Goal: Information Seeking & Learning: Learn about a topic

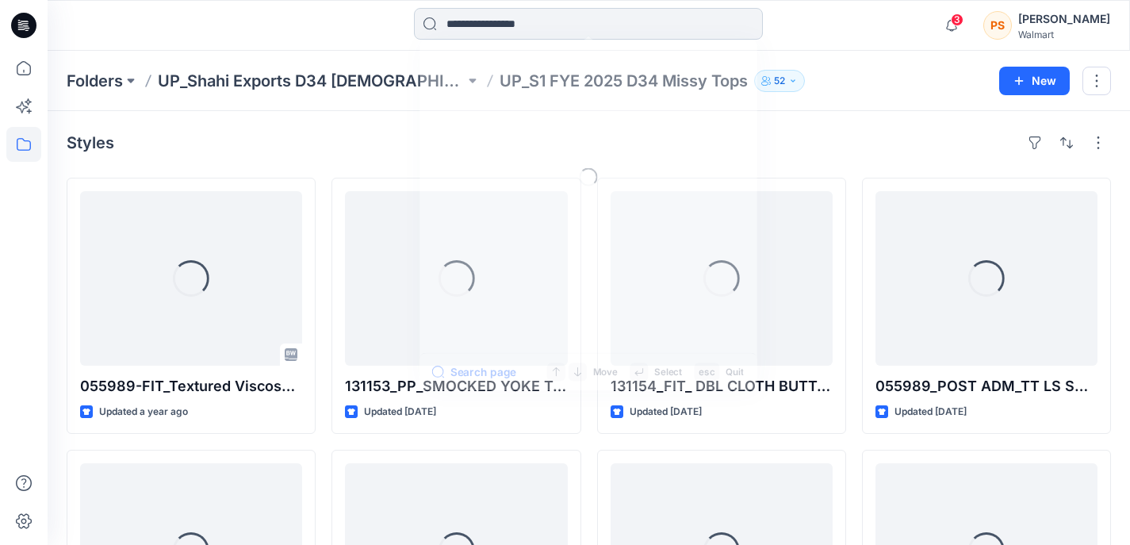
click at [500, 28] on input at bounding box center [588, 24] width 349 height 32
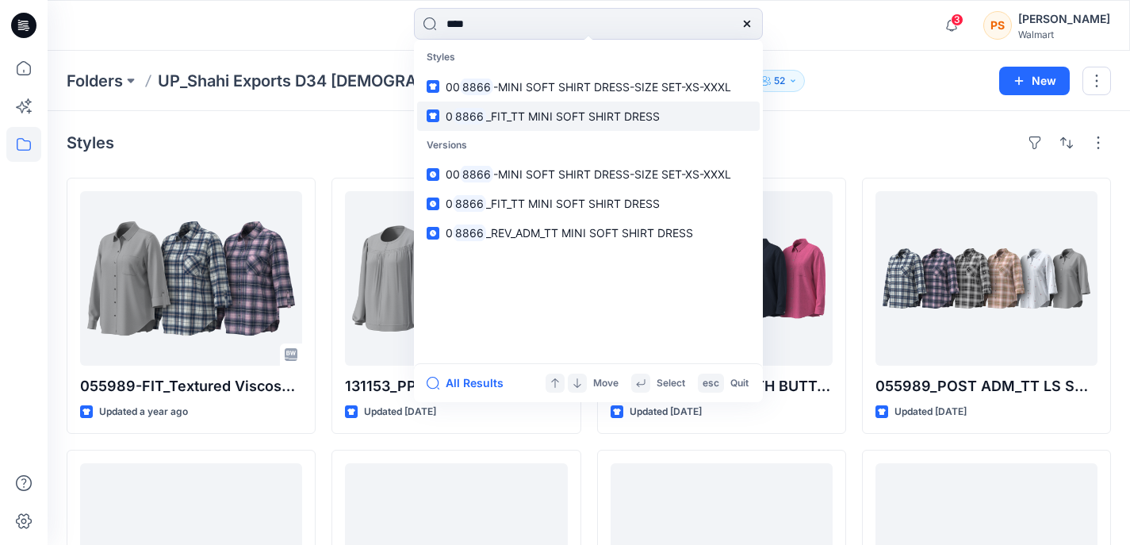
type input "****"
click at [528, 111] on span "_FIT_TT MINI SOFT SHIRT DRESS" at bounding box center [573, 115] width 174 height 13
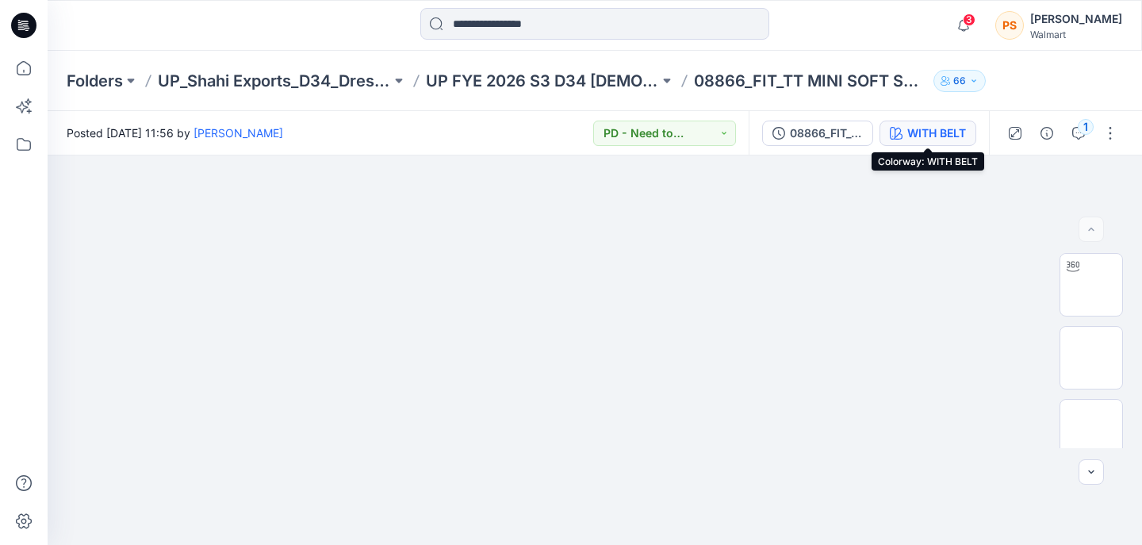
click at [917, 133] on div "WITH BELT" at bounding box center [936, 132] width 59 height 17
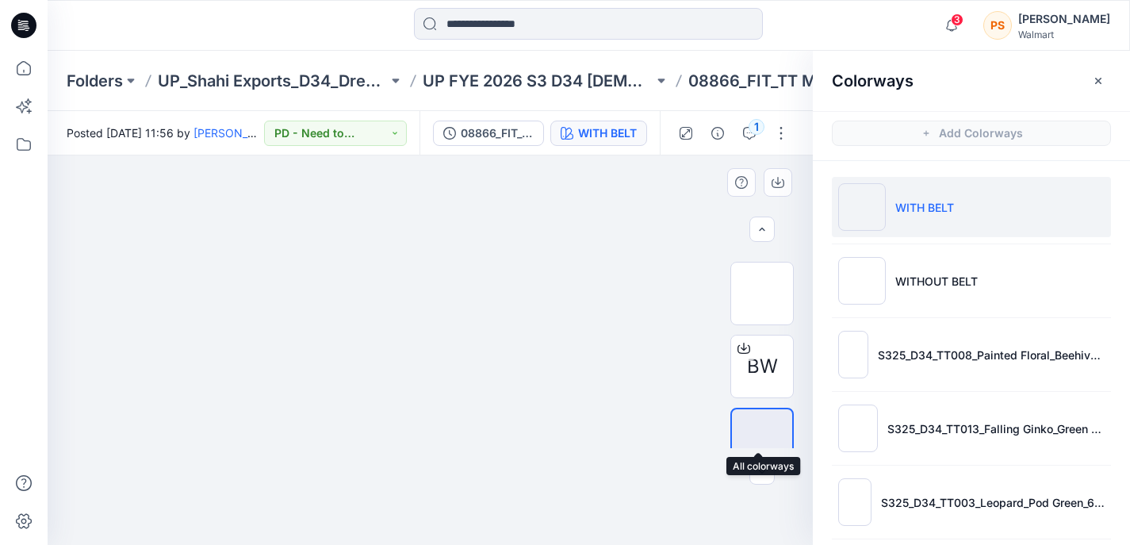
scroll to position [233, 0]
click at [762, 416] on img at bounding box center [762, 416] width 0 height 0
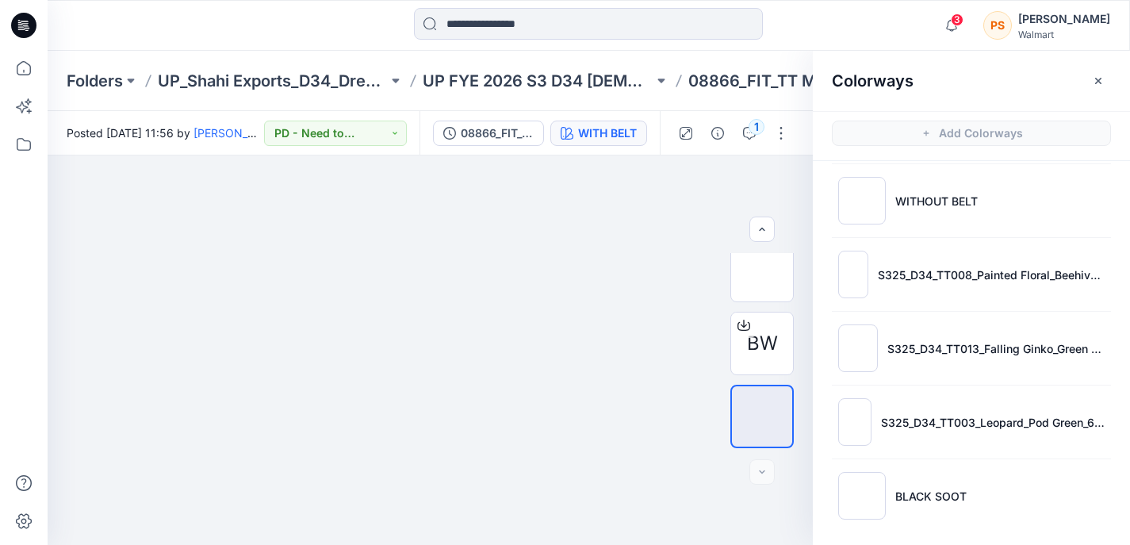
scroll to position [85, 0]
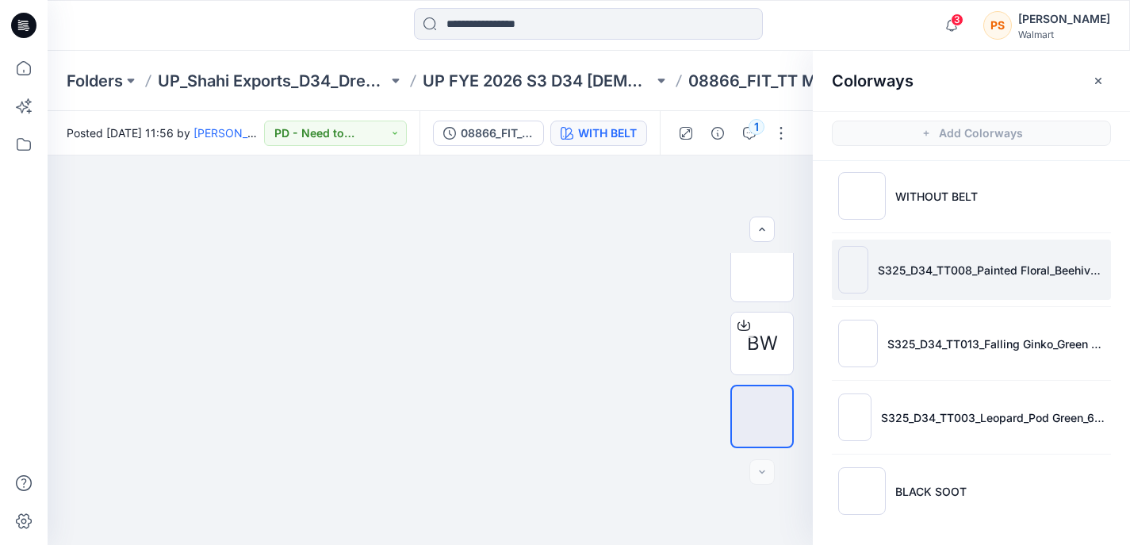
click at [879, 295] on li "S325_D34_TT008_Painted Floral_Beehive Yellow_64cm_Large Scale" at bounding box center [971, 269] width 279 height 60
click at [877, 294] on li "S325_D34_TT008_Painted Floral_Beehive Yellow_64cm_Large Scale" at bounding box center [971, 269] width 279 height 60
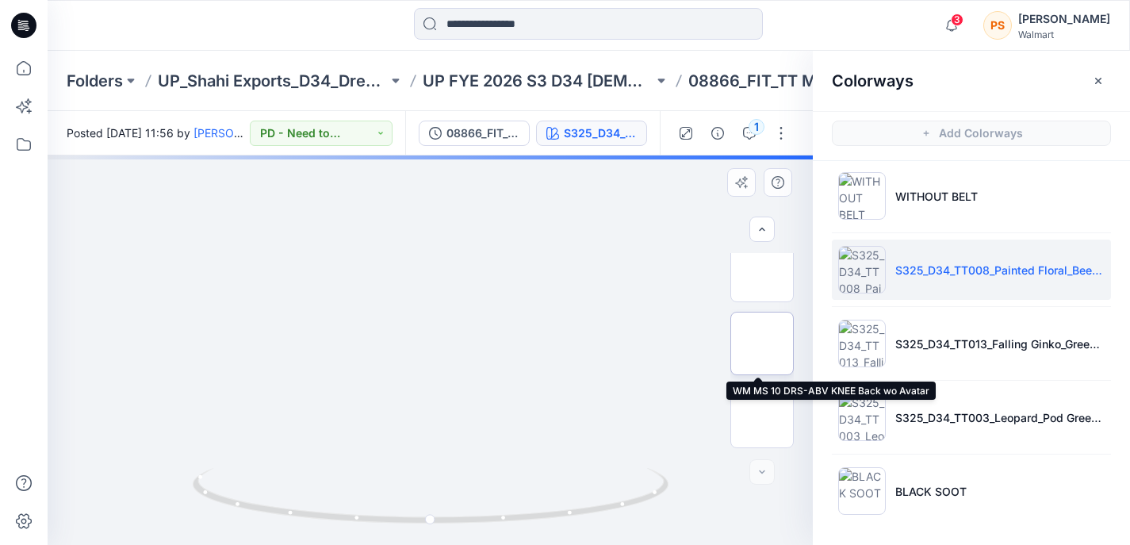
click at [762, 343] on img at bounding box center [762, 343] width 0 height 0
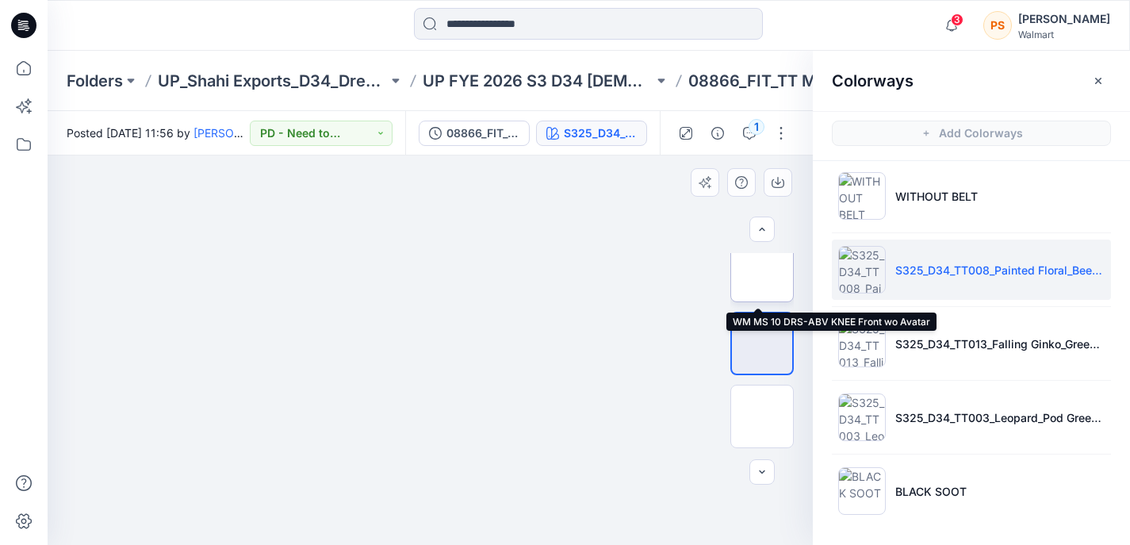
scroll to position [134, 0]
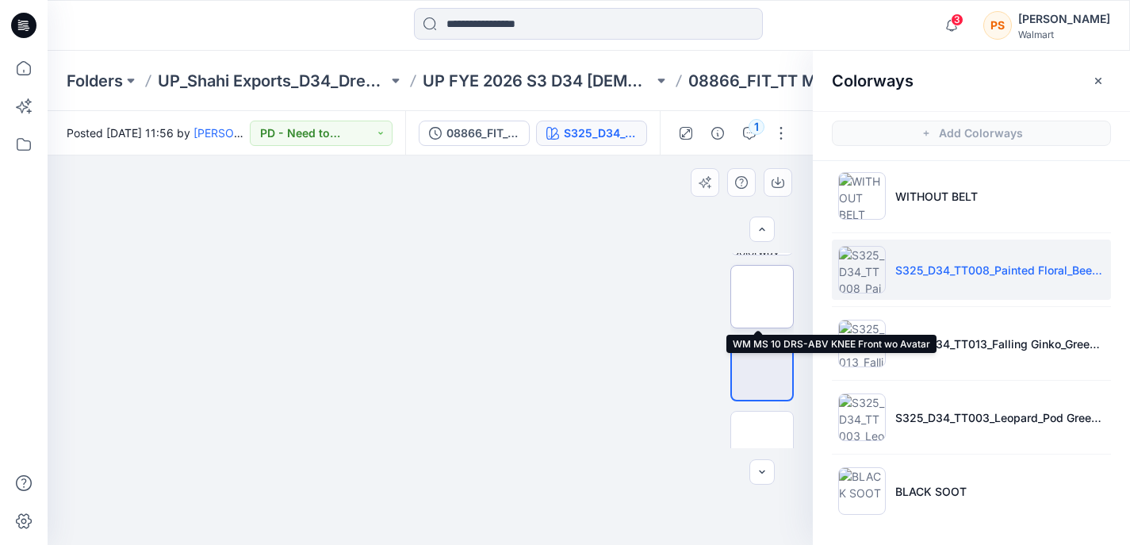
click at [762, 297] on img at bounding box center [762, 297] width 0 height 0
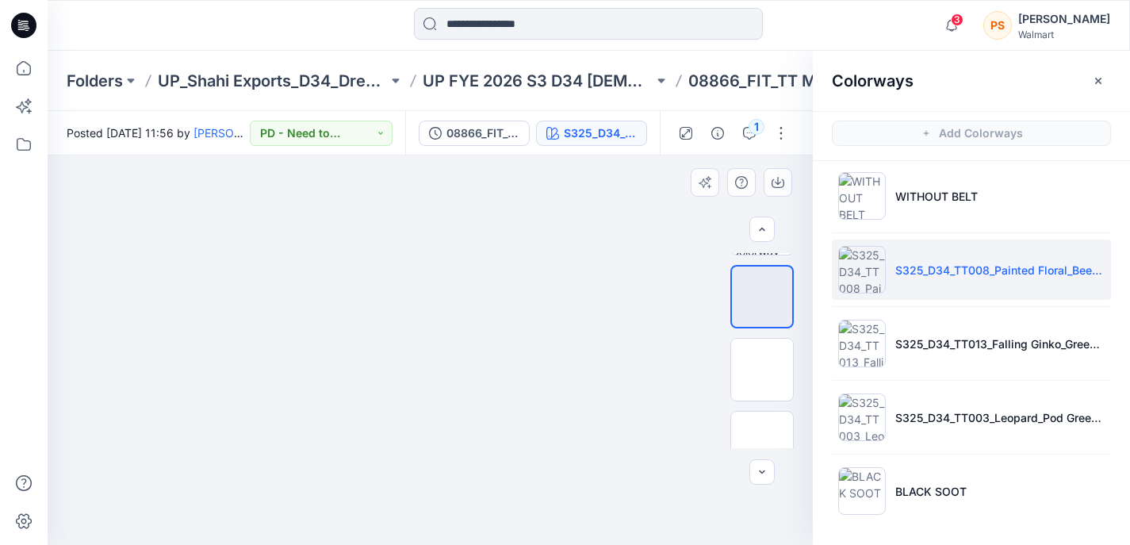
click at [603, 155] on img at bounding box center [430, 155] width 389 height 0
click at [531, 30] on input at bounding box center [588, 24] width 349 height 32
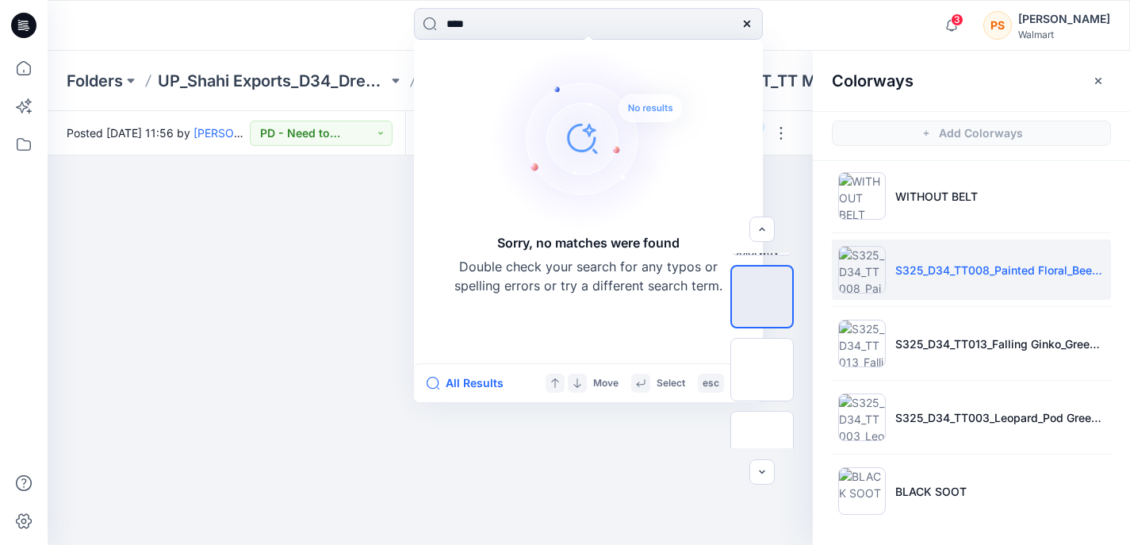
type input "****"
click at [749, 21] on icon at bounding box center [747, 24] width 6 height 6
